Goal: Navigation & Orientation: Find specific page/section

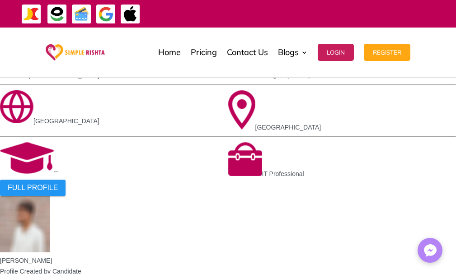
scroll to position [706, 0]
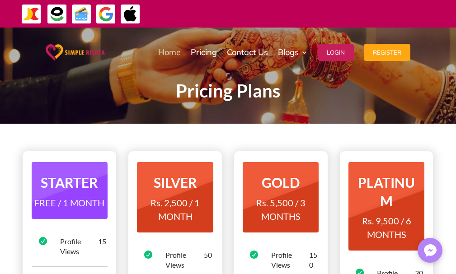
click at [174, 54] on link "Home" at bounding box center [169, 52] width 23 height 45
